Goal: Navigation & Orientation: Find specific page/section

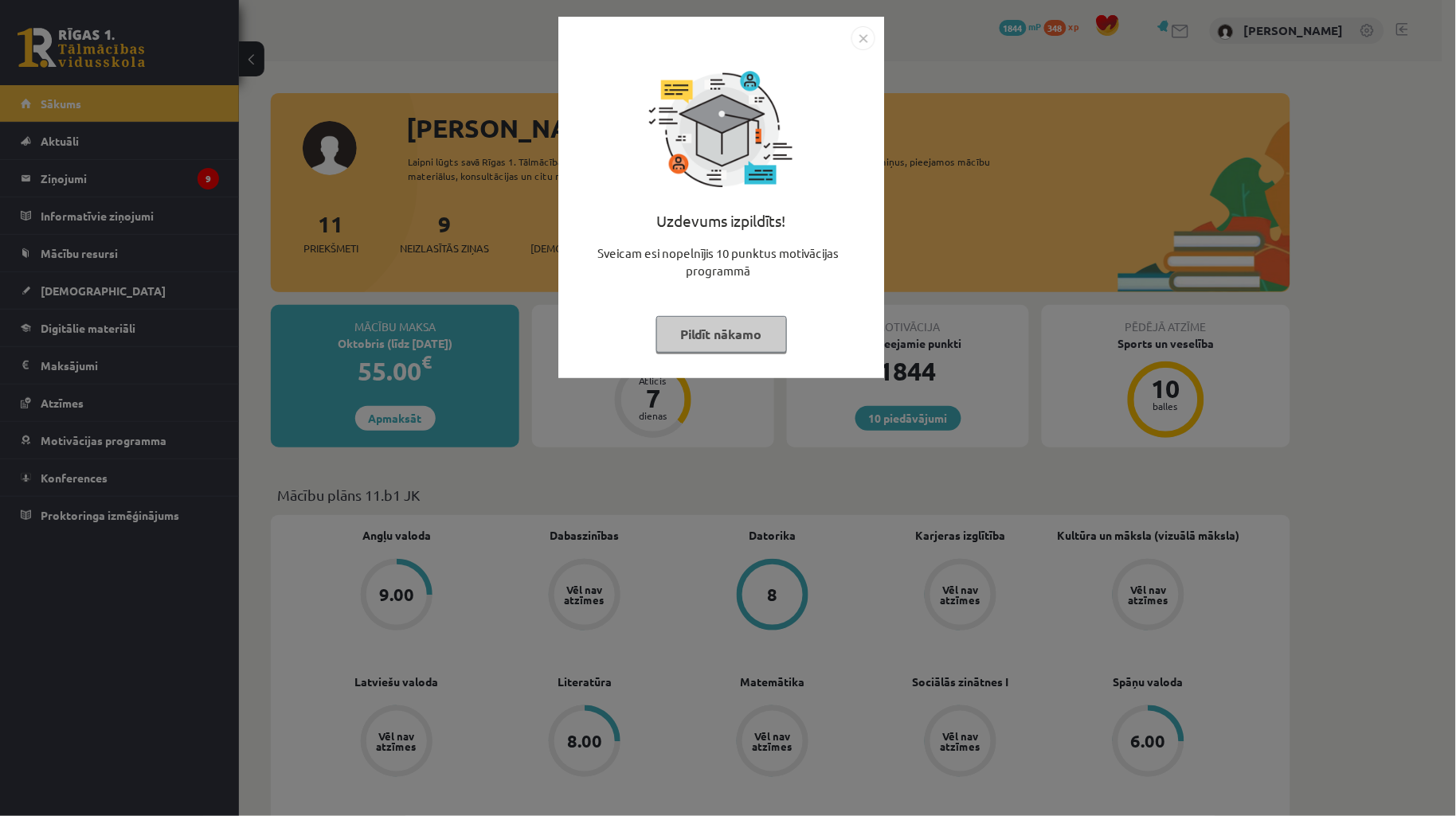
click at [711, 344] on button "Pildīt nākamo" at bounding box center [722, 334] width 131 height 36
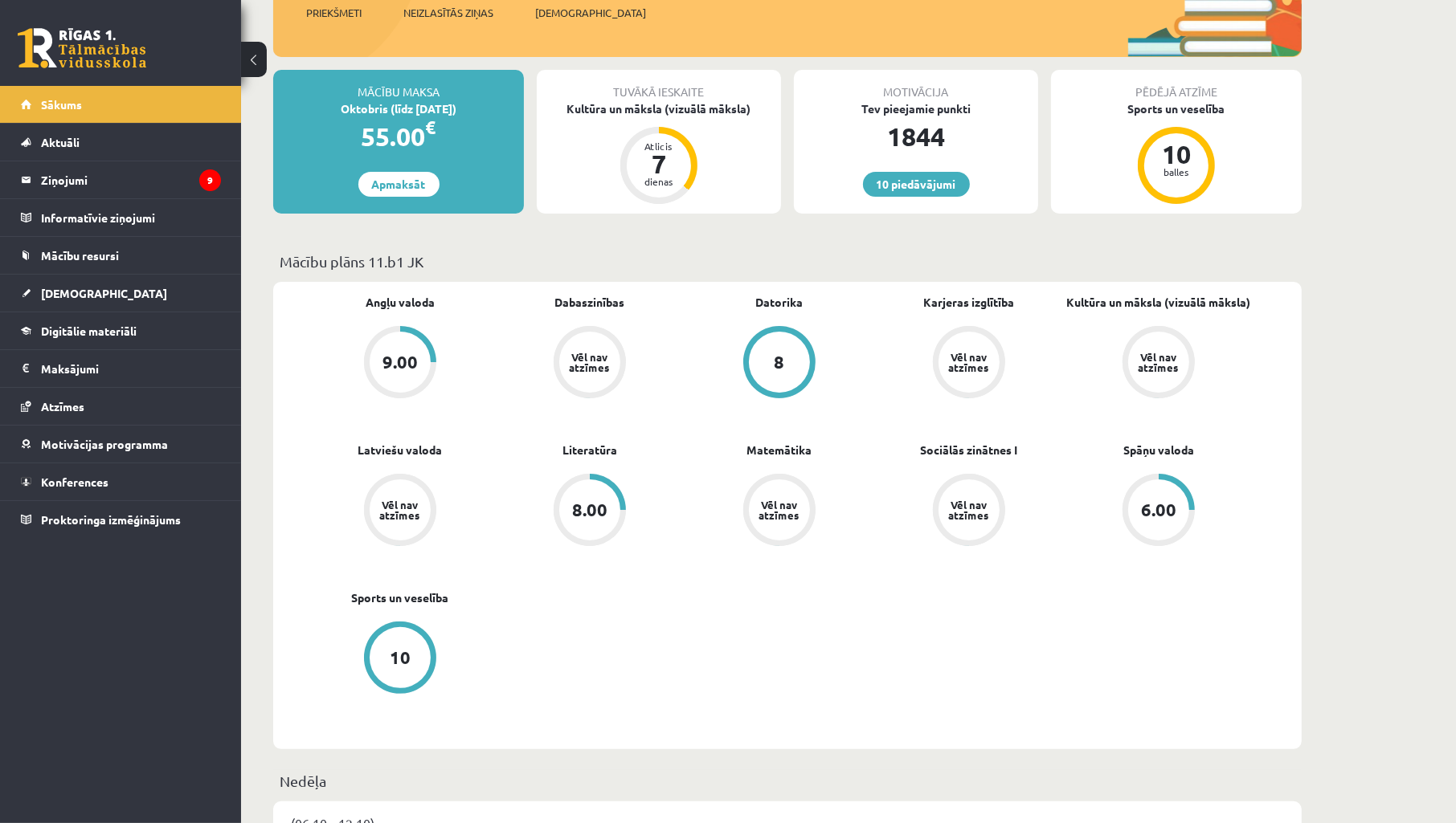
scroll to position [357, 0]
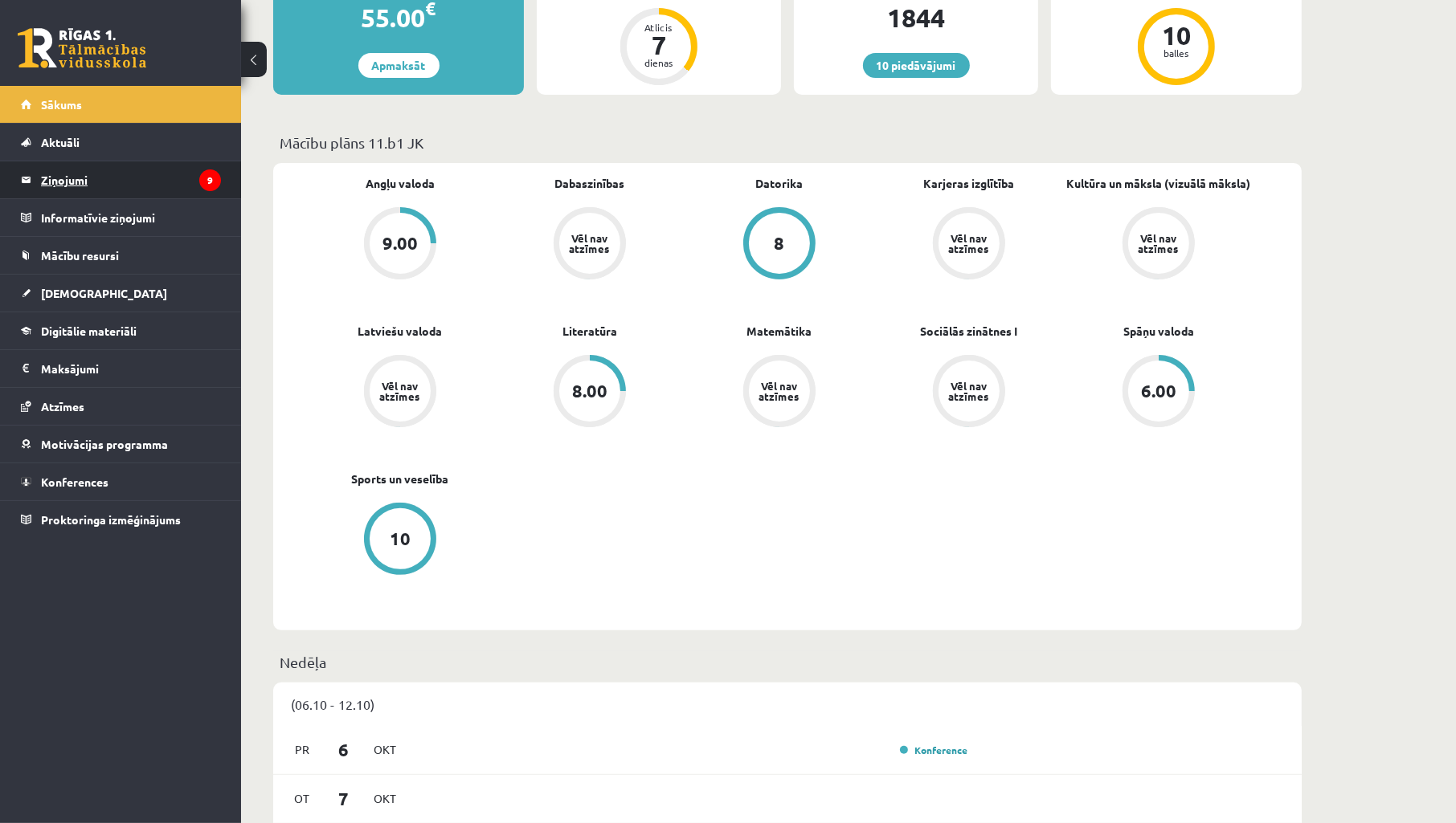
click at [89, 183] on legend "Ziņojumi 9" at bounding box center [131, 180] width 180 height 37
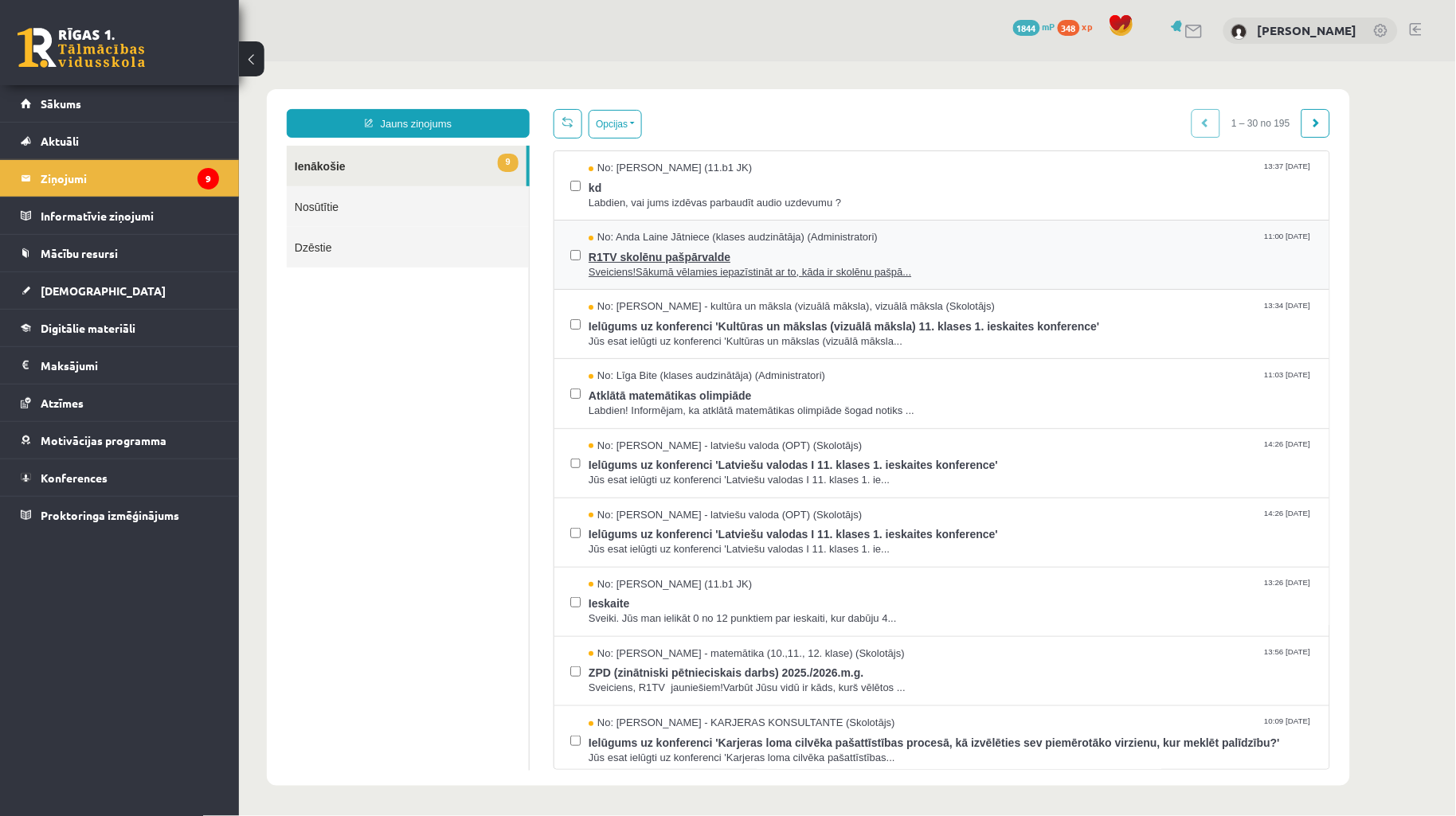
click at [672, 268] on span "Sveiciens!Sākumā vēlamies iepazīstināt ar to, kāda ir skolēnu pašpā..." at bounding box center [950, 272] width 725 height 15
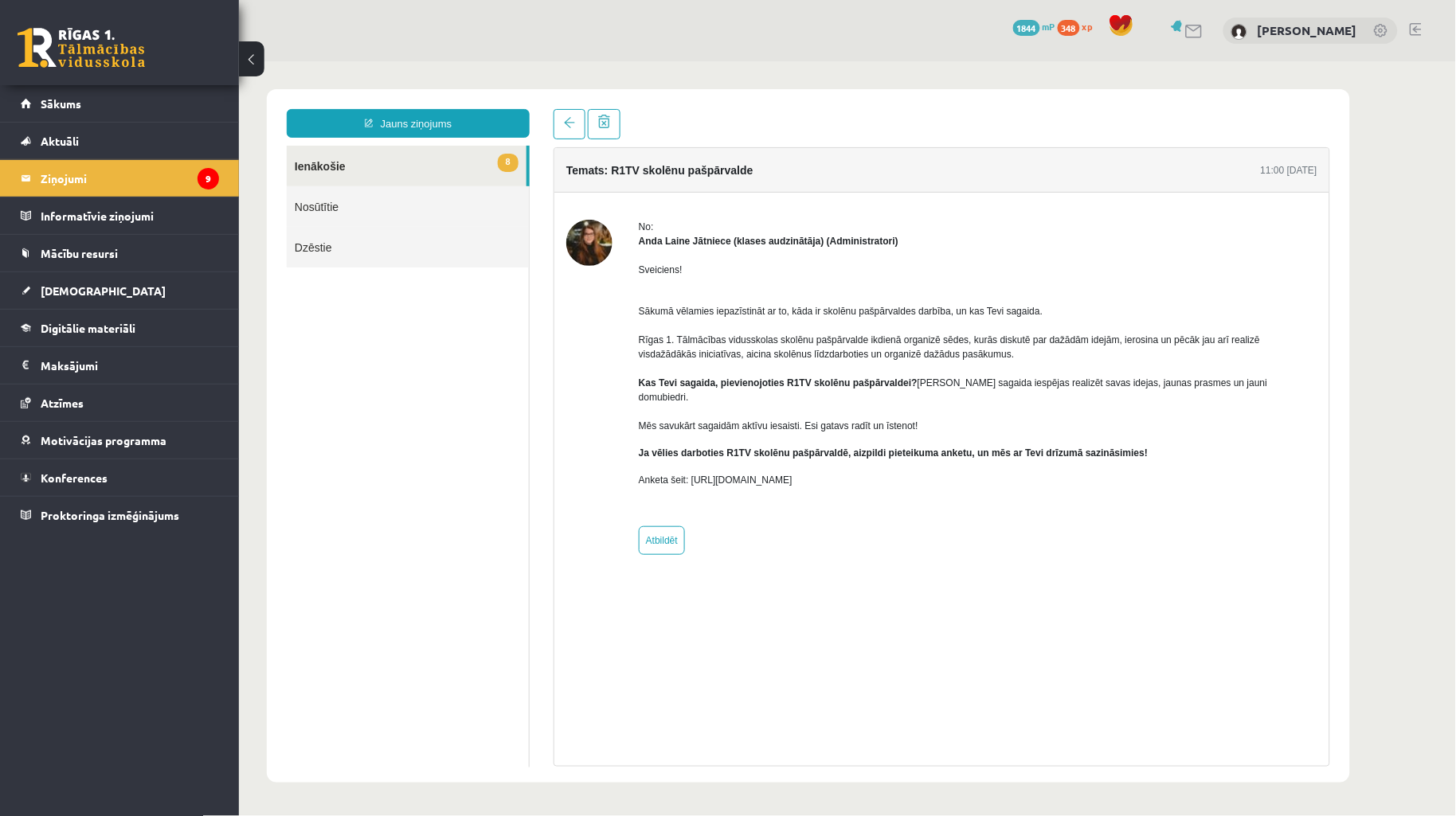
click at [392, 446] on ul "8 Ienākošie Nosūtītie Dzēstie" at bounding box center [407, 456] width 243 height 622
click at [321, 399] on ul "8 Ienākošie Nosūtītie Dzēstie" at bounding box center [407, 456] width 243 height 622
click at [82, 284] on span "[DEMOGRAPHIC_DATA]" at bounding box center [103, 290] width 125 height 14
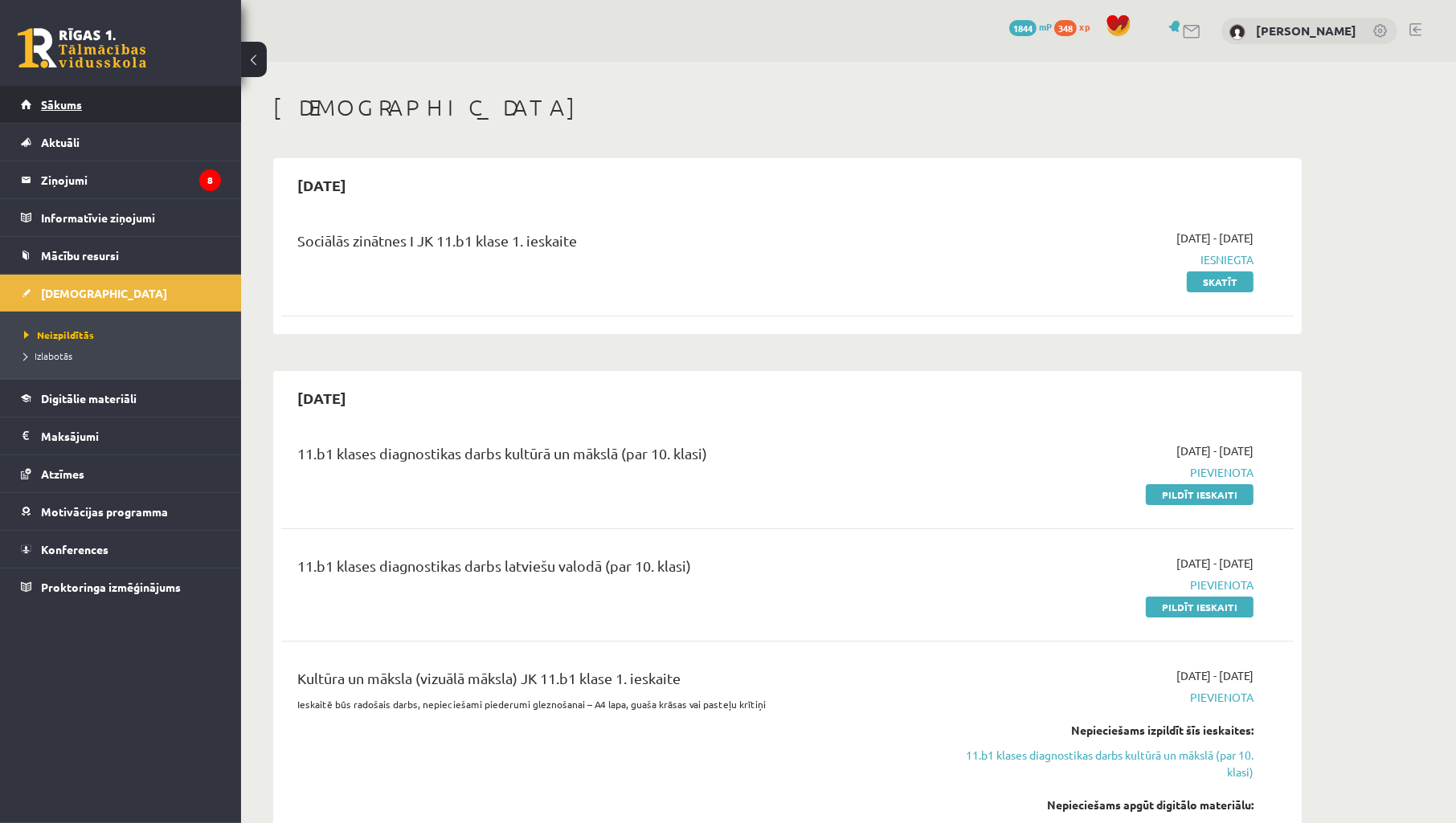
click at [68, 105] on span "Sākums" at bounding box center [62, 104] width 41 height 15
